Goal: Navigation & Orientation: Find specific page/section

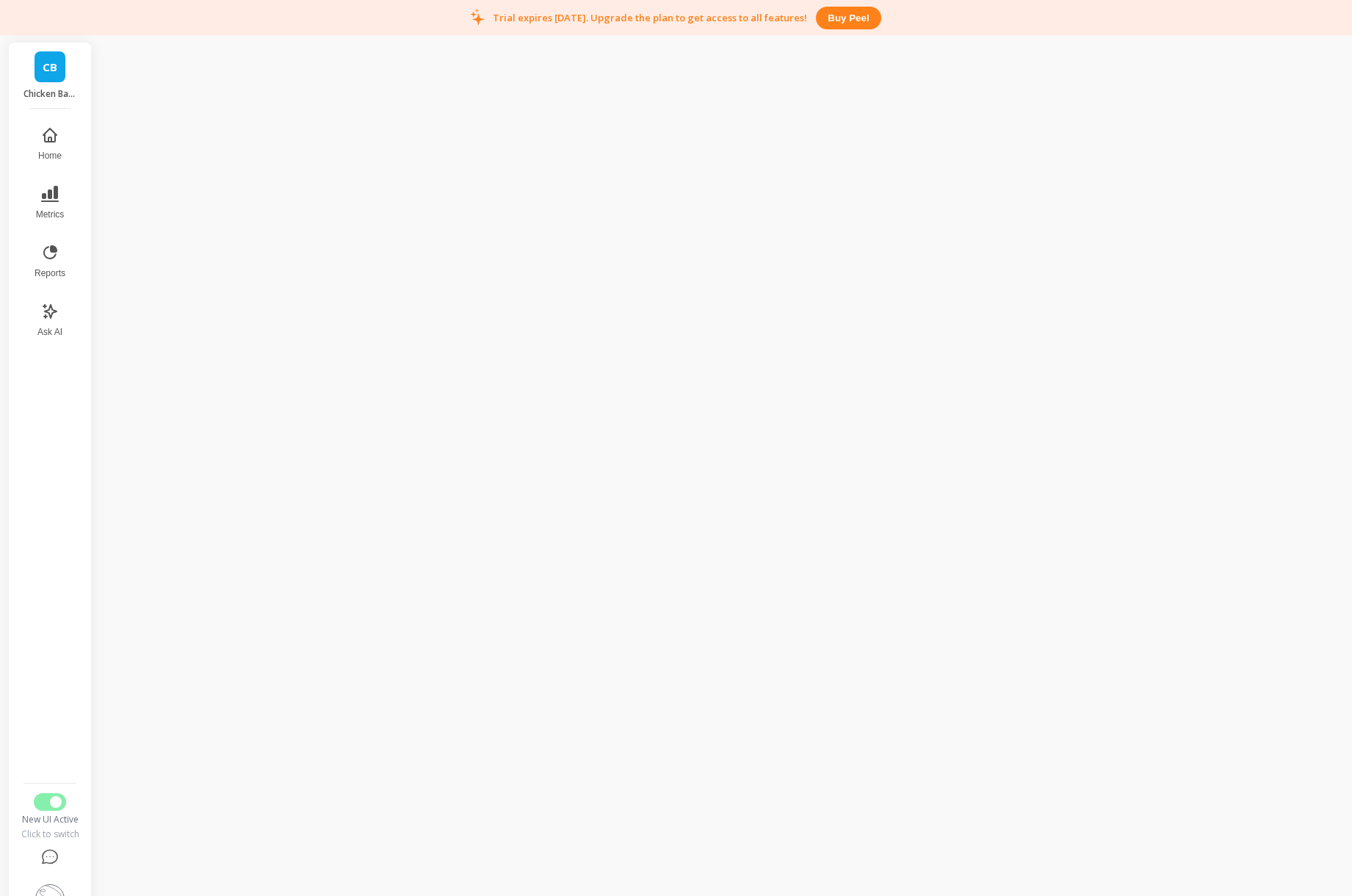
click at [50, 663] on nav "Home Metrics Reports Ask AI" at bounding box center [50, 448] width 60 height 660
click at [44, 142] on icon at bounding box center [50, 134] width 13 height 13
click at [47, 216] on span "Metrics" at bounding box center [50, 214] width 28 height 11
click at [174, 139] on span "Revenue" at bounding box center [210, 138] width 142 height 15
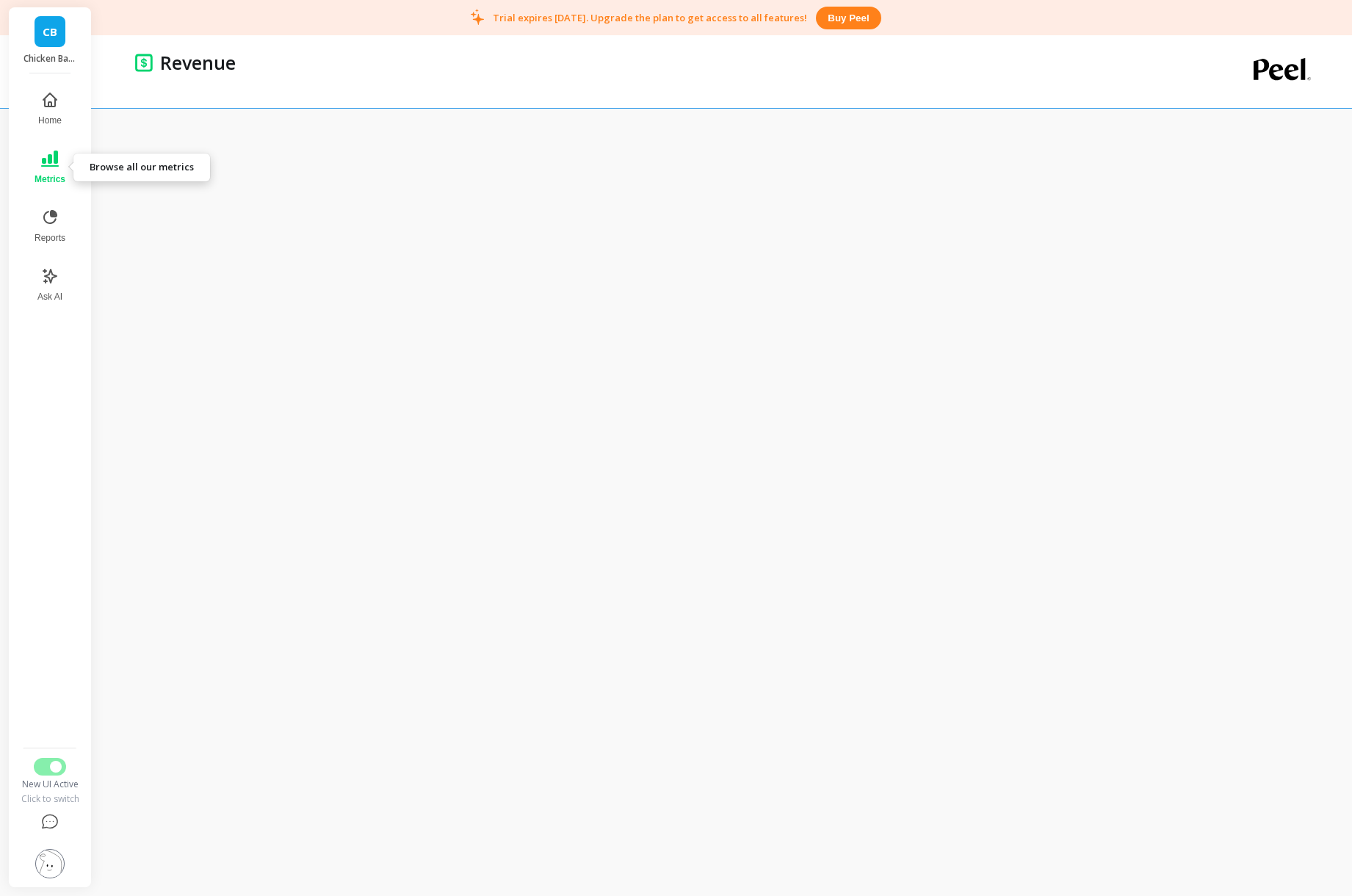
click at [48, 184] on span "Metrics" at bounding box center [50, 179] width 31 height 11
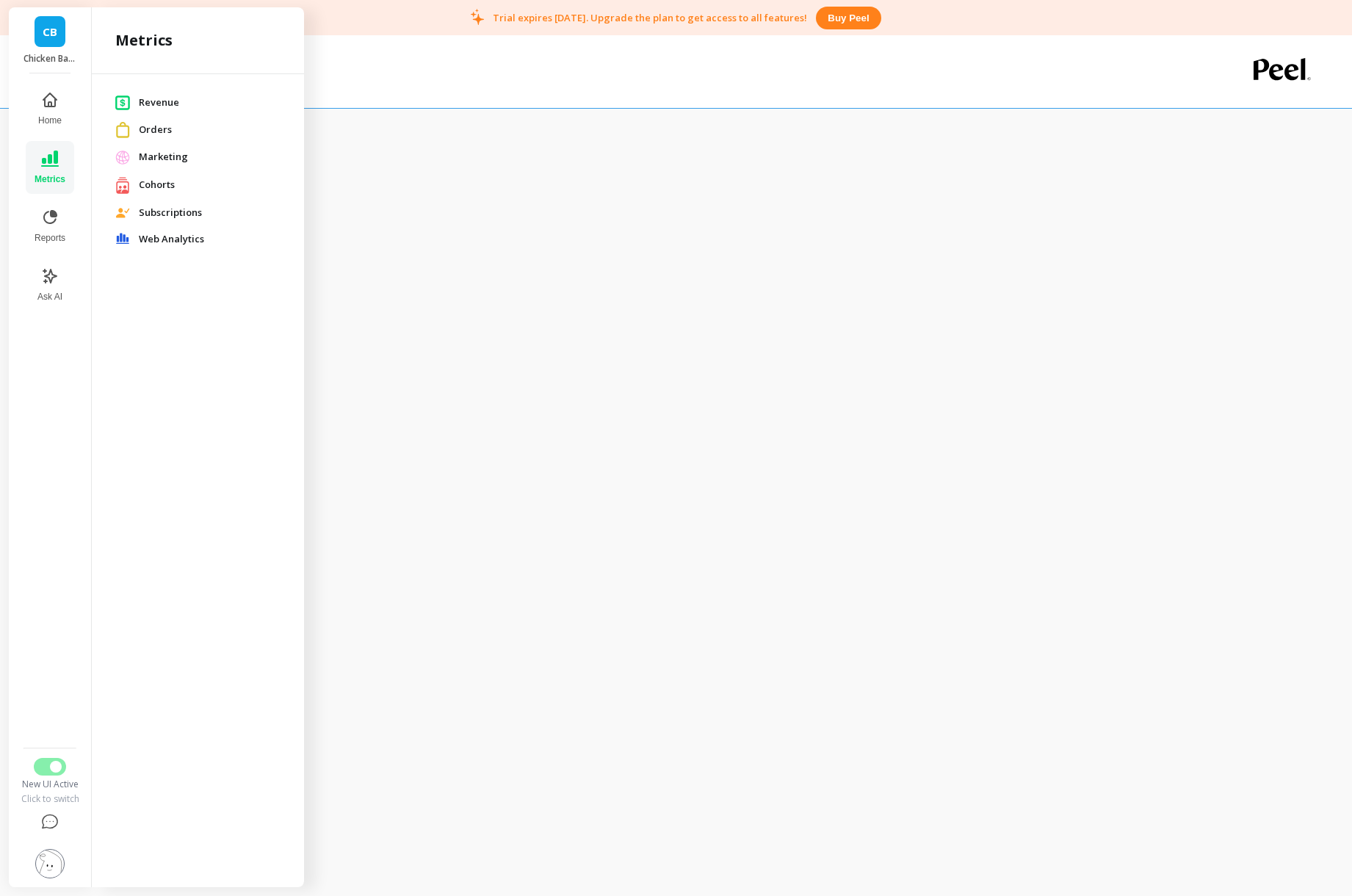
click at [165, 229] on div "Web Analytics" at bounding box center [197, 240] width 188 height 27
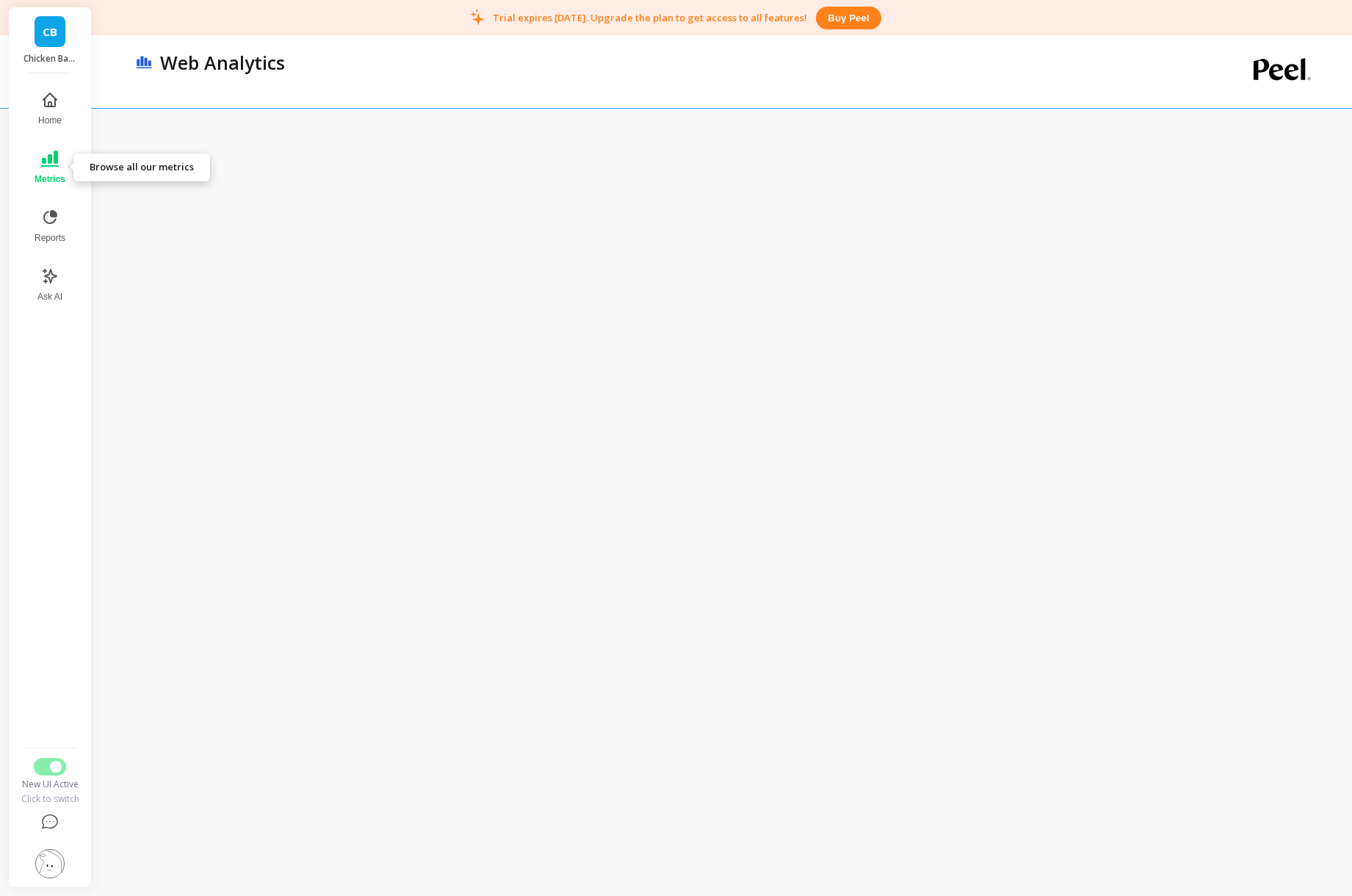
click at [44, 176] on span "Metrics" at bounding box center [50, 179] width 31 height 11
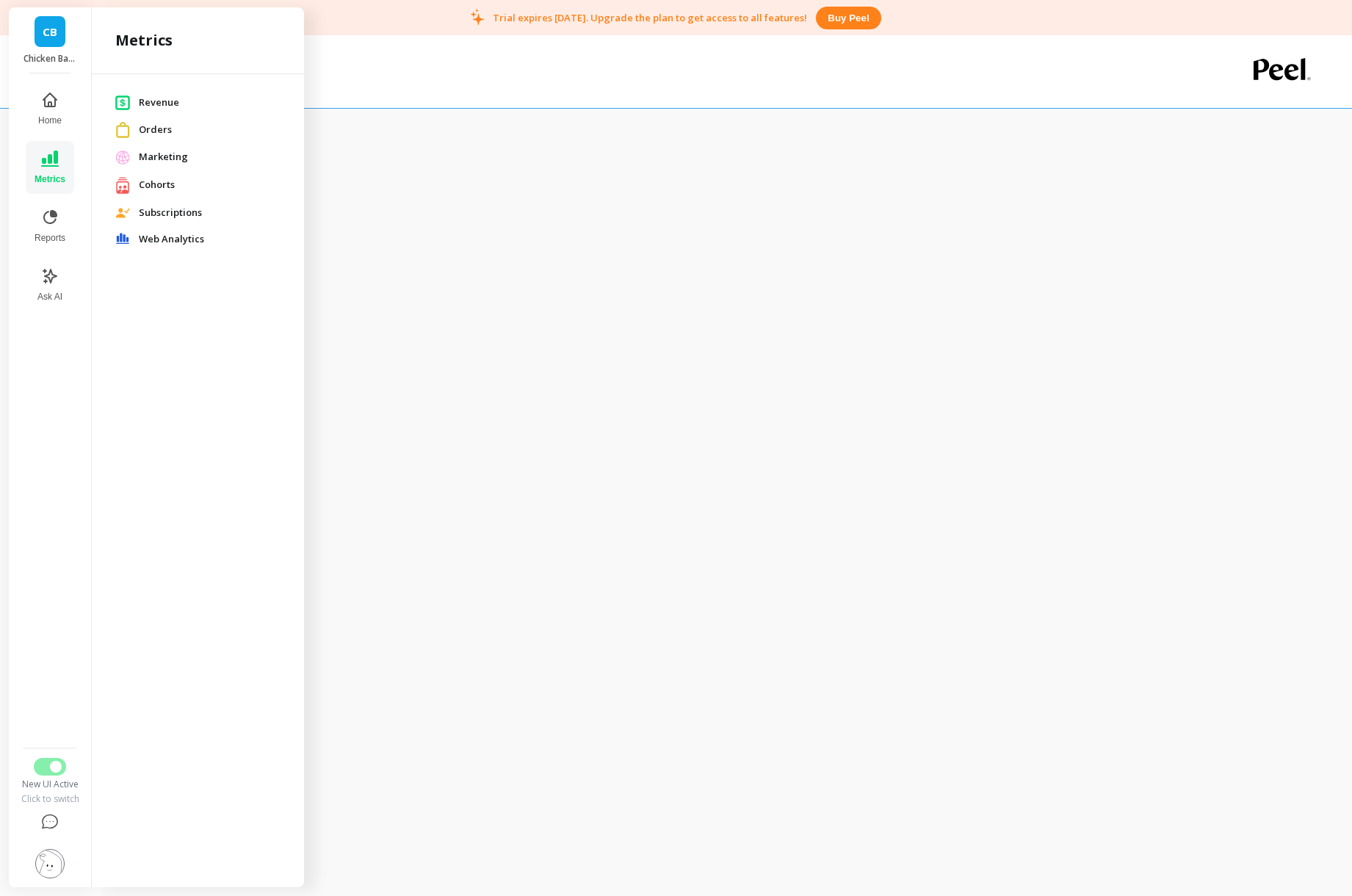
click at [158, 124] on span "Orders" at bounding box center [210, 130] width 142 height 15
